Goal: Find specific page/section: Find specific page/section

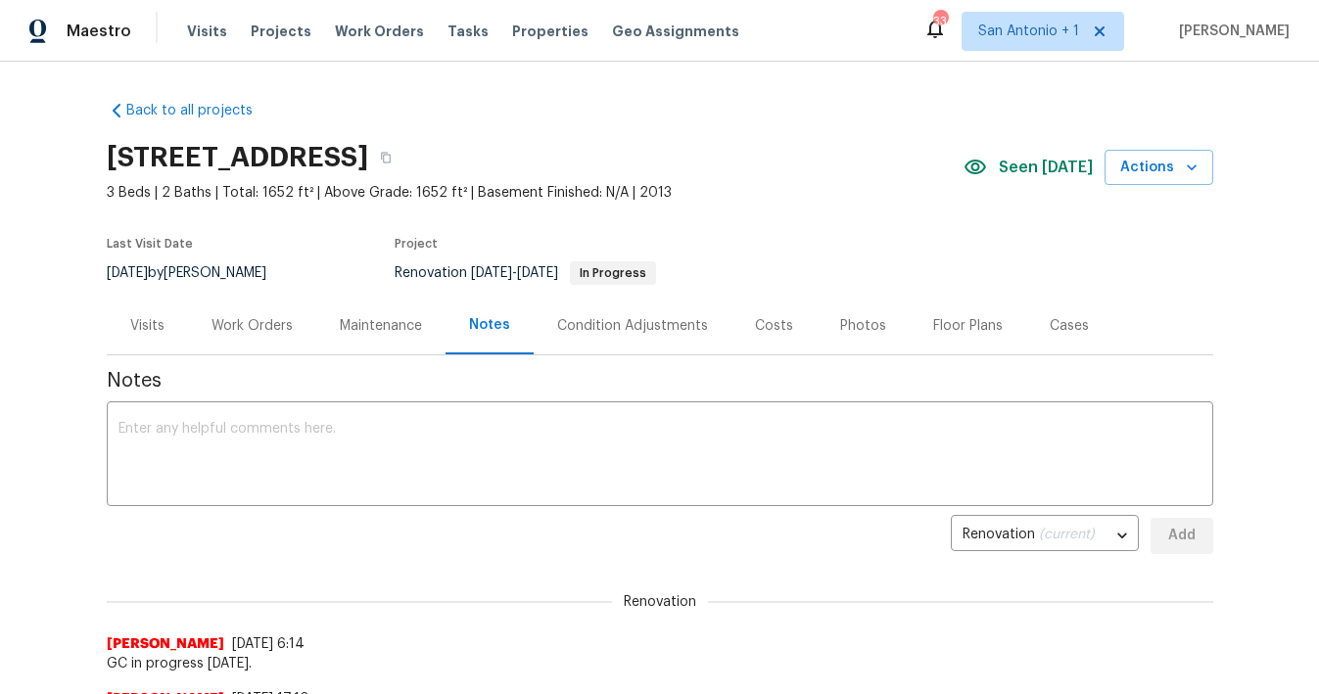
scroll to position [25, 0]
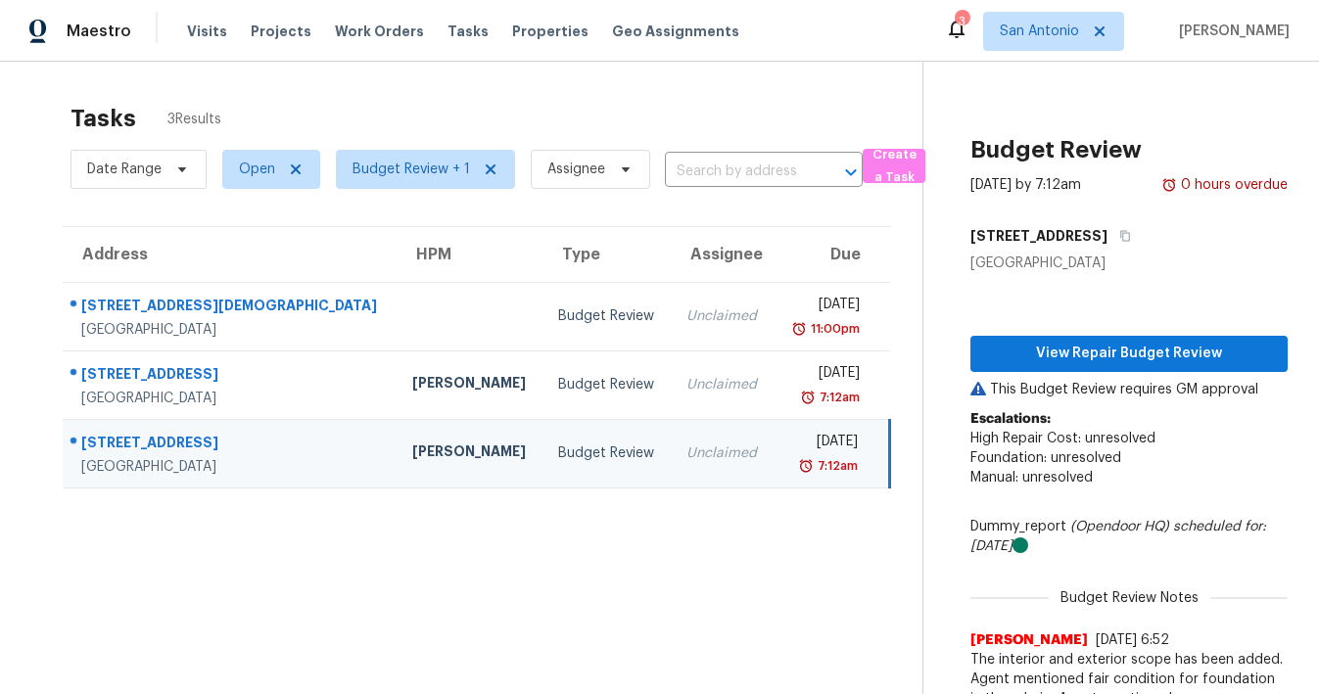
scroll to position [201, 0]
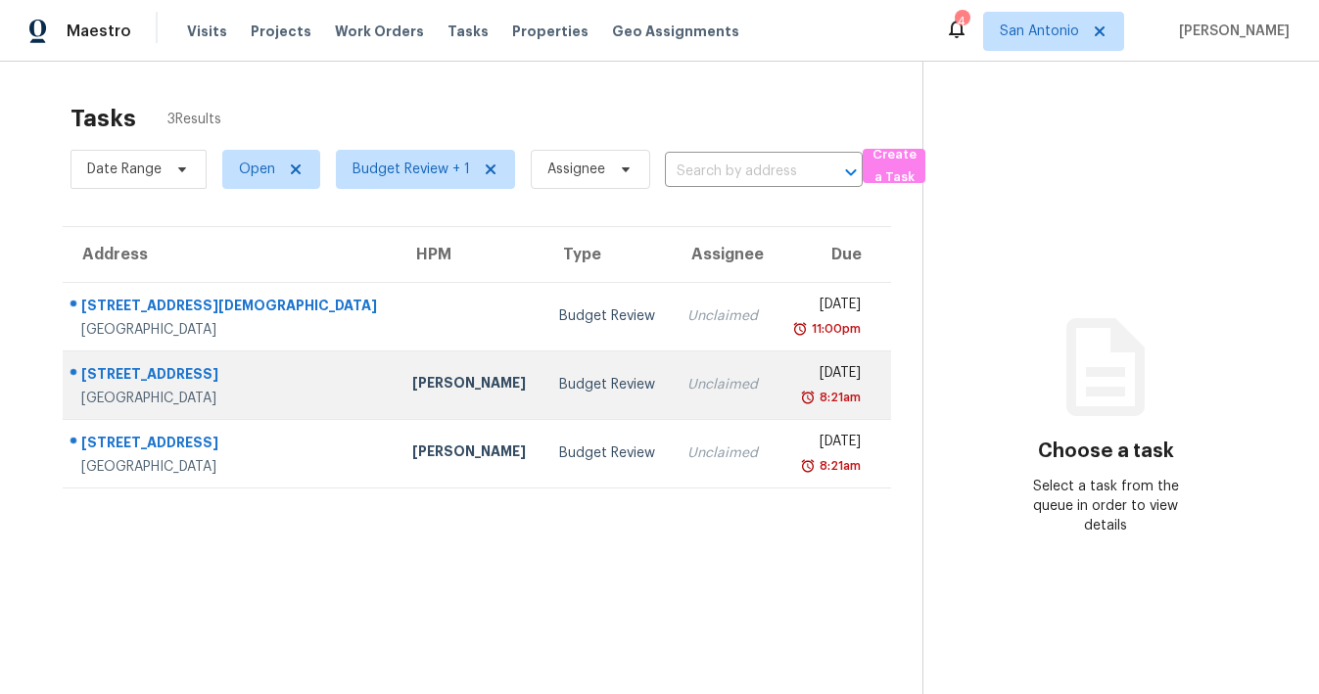
click at [161, 374] on div "[STREET_ADDRESS]" at bounding box center [231, 376] width 300 height 24
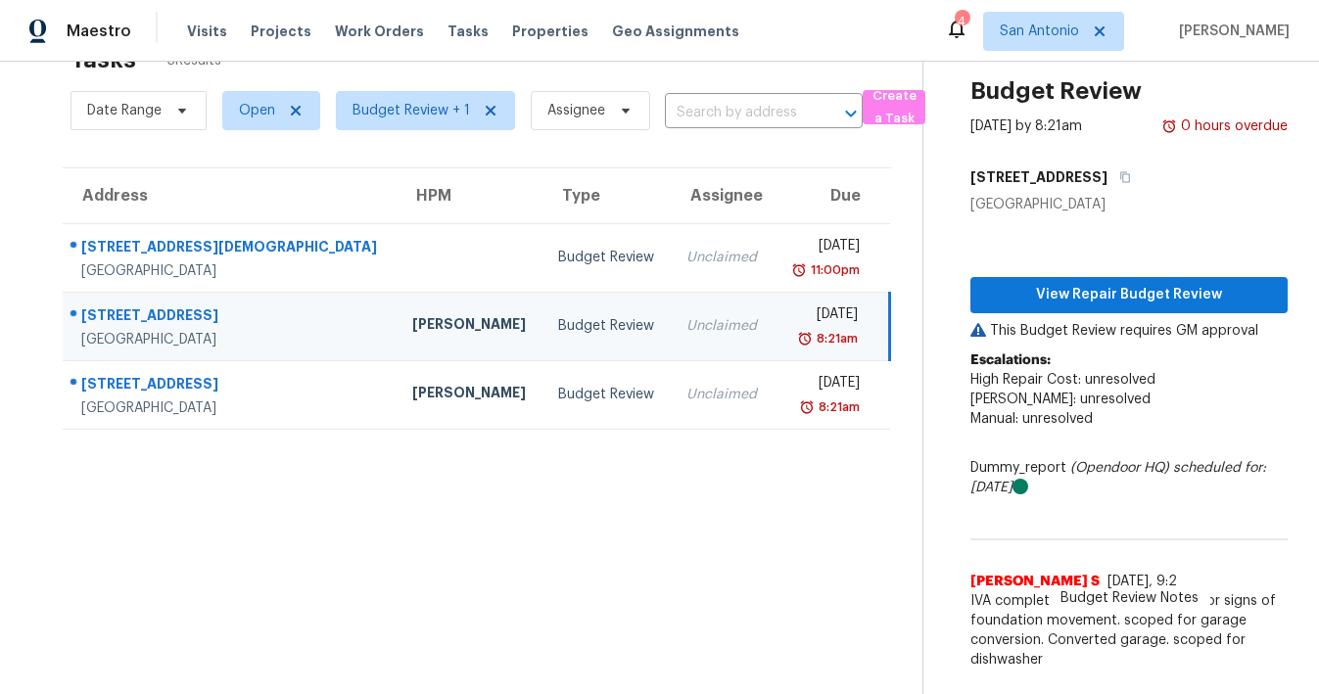
scroll to position [62, 0]
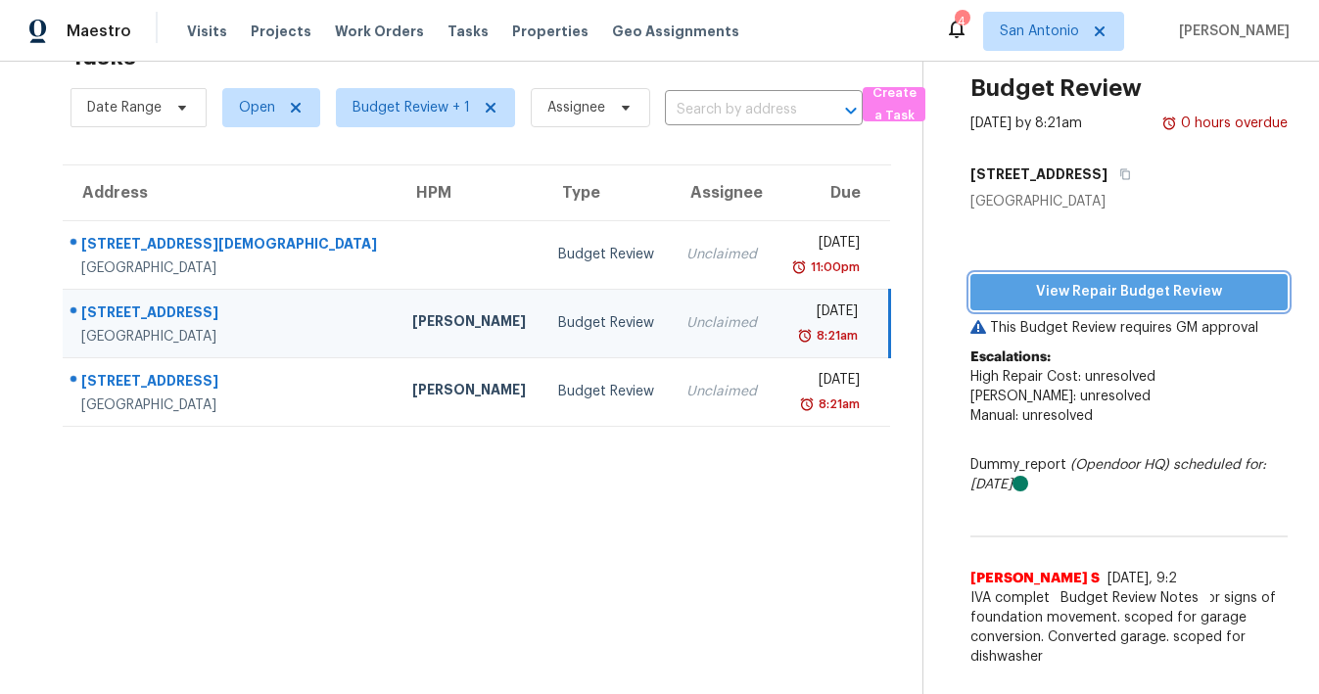
click at [1129, 290] on span "View Repair Budget Review" at bounding box center [1129, 292] width 286 height 24
